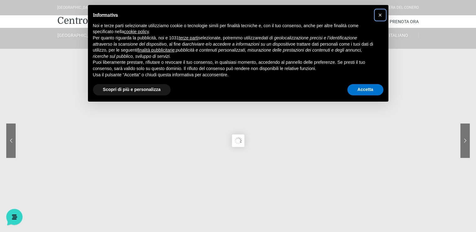
click at [381, 14] on span "×" at bounding box center [380, 15] width 4 height 7
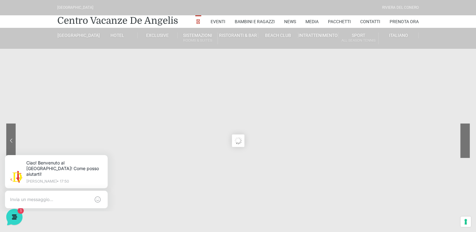
click at [467, 139] on sr7-nav-img-live at bounding box center [441, 141] width 56 height 34
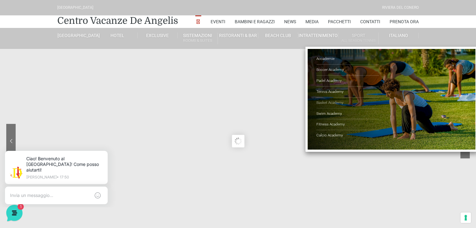
click at [341, 100] on link "Basket Academy" at bounding box center [347, 102] width 63 height 11
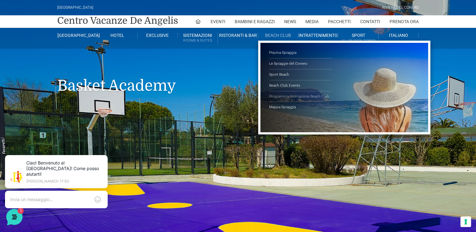
click at [283, 95] on link "Programma Animazione Beach Club" at bounding box center [300, 96] width 63 height 11
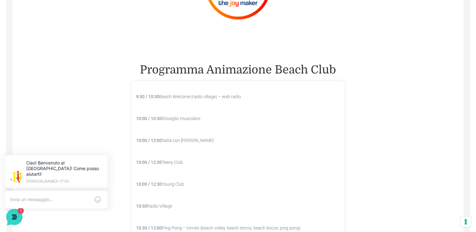
scroll to position [438, 0]
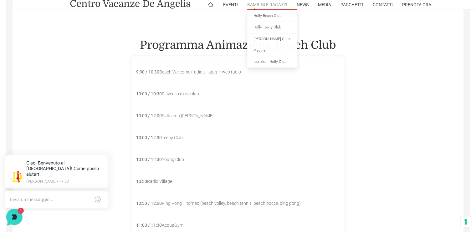
click at [268, 2] on link "Bambini e Ragazzi" at bounding box center [267, 4] width 40 height 9
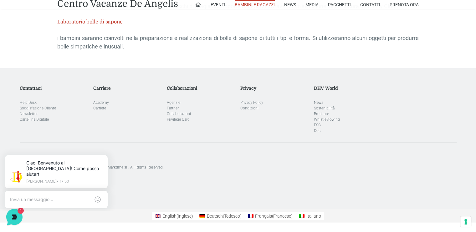
scroll to position [1544, 0]
click at [343, 5] on link "Pacchetti" at bounding box center [339, 4] width 23 height 9
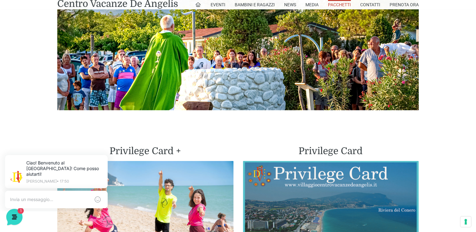
scroll to position [1377, 0]
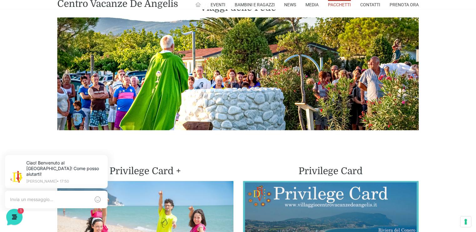
click at [198, 6] on icon at bounding box center [198, 5] width 6 height 6
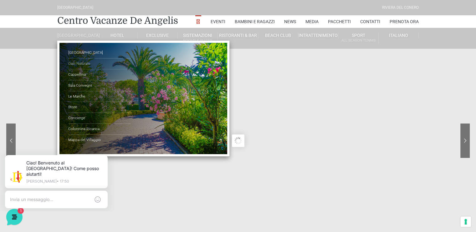
click at [85, 66] on link "Oasi Naturale" at bounding box center [99, 64] width 63 height 11
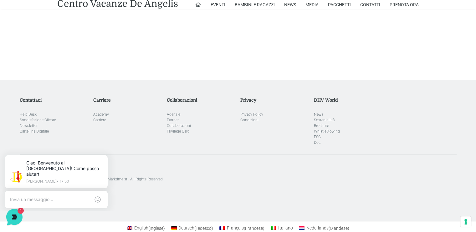
scroll to position [814, 0]
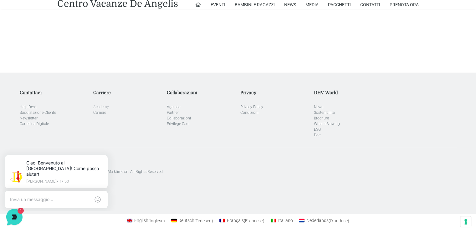
click at [104, 106] on link "Academy" at bounding box center [101, 107] width 16 height 4
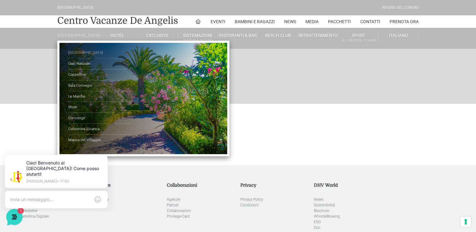
click at [83, 54] on link "[GEOGRAPHIC_DATA]" at bounding box center [99, 53] width 63 height 11
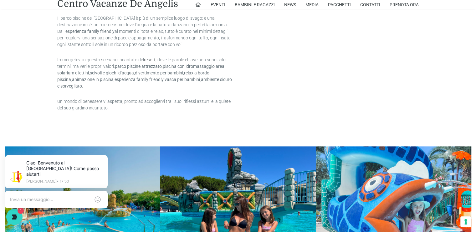
scroll to position [595, 0]
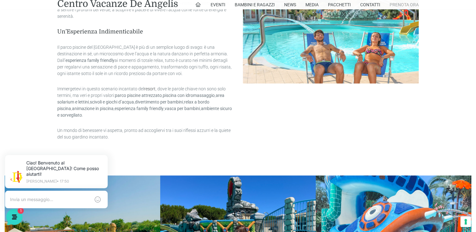
click at [408, 7] on link "Prenota Ora" at bounding box center [404, 4] width 29 height 9
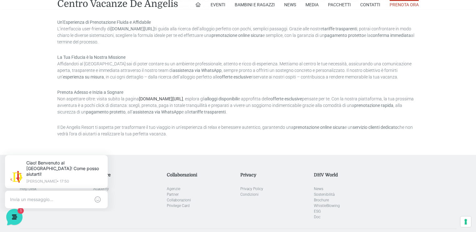
scroll to position [563, 0]
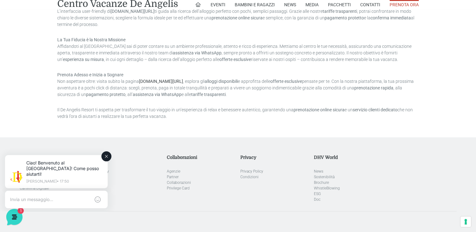
click at [33, 197] on textarea at bounding box center [50, 200] width 80 height 6
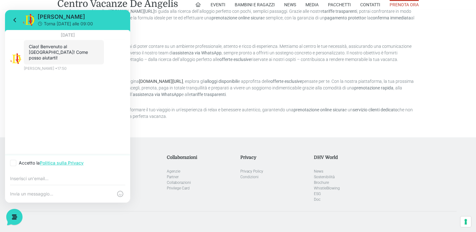
click at [19, 160] on p "Accetto la Politica sulla Privacy" at bounding box center [51, 163] width 65 height 6
click at [14, 161] on input "Accetto la Politica sulla Privacy" at bounding box center [12, 163] width 4 height 4
checkbox input "true"
click at [18, 180] on input "email" at bounding box center [67, 178] width 115 height 5
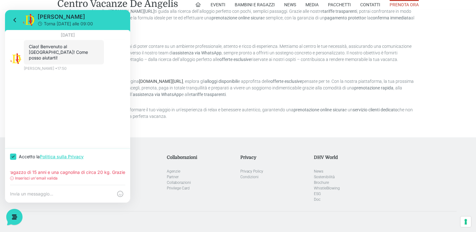
type input "Ciao! Vorrei conoscere disponibilità e costi per un soggiorno dal 3/9 all'8/9 p…"
click at [16, 181] on p "Inserisci un'email valida" at bounding box center [36, 179] width 43 height 6
click at [16, 180] on p "Inserisci un'email valida" at bounding box center [36, 179] width 43 height 6
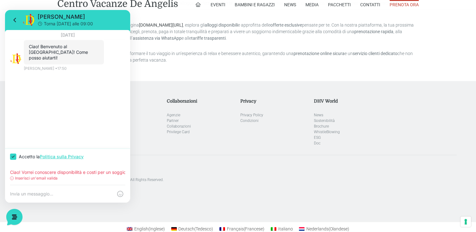
scroll to position [625, 0]
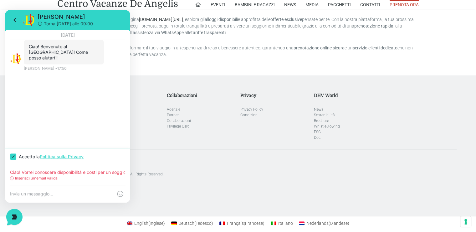
click at [70, 181] on div "Inserisci un'email valida" at bounding box center [67, 179] width 115 height 6
drag, startPoint x: 49, startPoint y: 180, endPoint x: 38, endPoint y: 183, distance: 11.7
click at [46, 180] on p "Inserisci un'email valida" at bounding box center [36, 179] width 43 height 6
click at [14, 180] on div "Inserisci un'email valida" at bounding box center [67, 179] width 115 height 6
click at [13, 179] on icon at bounding box center [12, 179] width 4 height 4
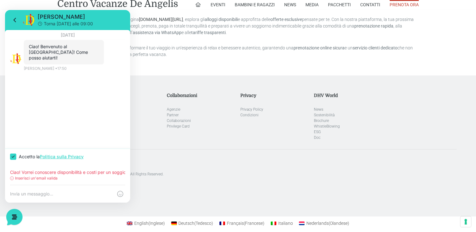
click at [37, 180] on p "Inserisci un'email valida" at bounding box center [36, 179] width 43 height 6
click at [76, 176] on div "Inserisci un'email valida" at bounding box center [67, 179] width 115 height 6
click at [128, 173] on div "Ciao! Vorrei conoscere disponibilità e costi per un soggiorno dal 3/9 all'8/9 p…" at bounding box center [67, 175] width 125 height 20
click at [126, 172] on div "Ciao! Vorrei conoscere disponibilità e costi per un soggiorno dal 3/9 all'8/9 p…" at bounding box center [67, 175] width 125 height 20
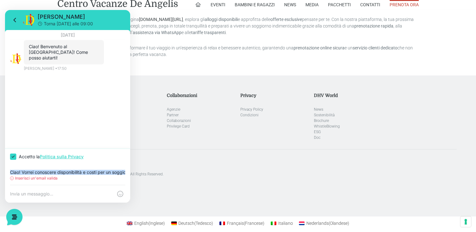
click at [11, 180] on circle at bounding box center [11, 178] width 3 height 3
click at [12, 179] on icon at bounding box center [12, 179] width 4 height 4
click at [14, 197] on textarea at bounding box center [61, 194] width 103 height 6
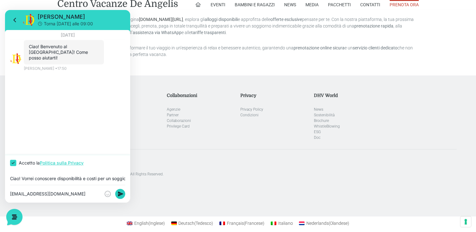
type textarea "[EMAIL_ADDRESS][DOMAIN_NAME]"
click at [117, 196] on rect at bounding box center [120, 194] width 10 height 10
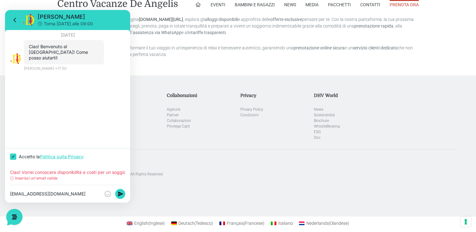
click at [50, 156] on link "Politica sulla Privacy" at bounding box center [62, 156] width 44 height 5
click at [118, 193] on rect at bounding box center [120, 194] width 10 height 10
click at [78, 170] on div "Ciao! Vorrei conoscere disponibilità e costi per un soggiorno dal 3/9 all'8/9 p…" at bounding box center [67, 175] width 125 height 20
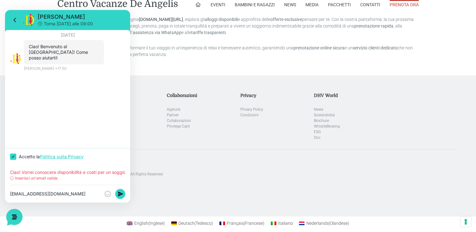
click at [63, 179] on div "Inserisci un'email valida" at bounding box center [67, 179] width 115 height 6
click at [38, 199] on div "[EMAIL_ADDRESS][DOMAIN_NAME]" at bounding box center [67, 194] width 125 height 18
drag, startPoint x: 59, startPoint y: 195, endPoint x: 5, endPoint y: 205, distance: 54.8
click html "[PERSON_NAME] [DATE] alle 09:00 [DATE] Ciao! Benvenuto al [GEOGRAPHIC_DATA]! Co…"
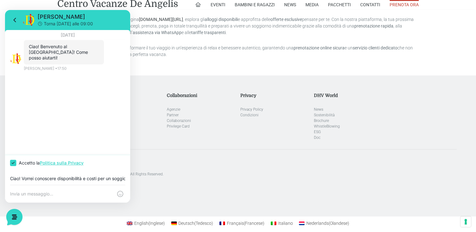
click at [18, 179] on input "Ciao! Vorrei conoscere disponibilità e costi per un soggiorno dal 3/9 all'8/9 p…" at bounding box center [67, 178] width 115 height 5
click at [13, 180] on input "Ciao! Vorrei conoscere disponibilità e costi per un soggiorno dal 3/9 all'8/9 p…" at bounding box center [67, 178] width 115 height 5
type input "e"
click at [209, 223] on div "English ( Inglese ) Deutsch ( Tedesco ) [DEMOGRAPHIC_DATA] ( Francese ) Italian…" at bounding box center [238, 223] width 476 height 13
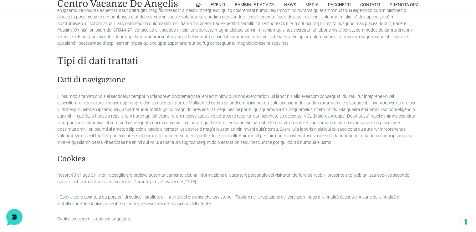
scroll to position [469, 0]
